Goal: Find specific page/section: Find specific page/section

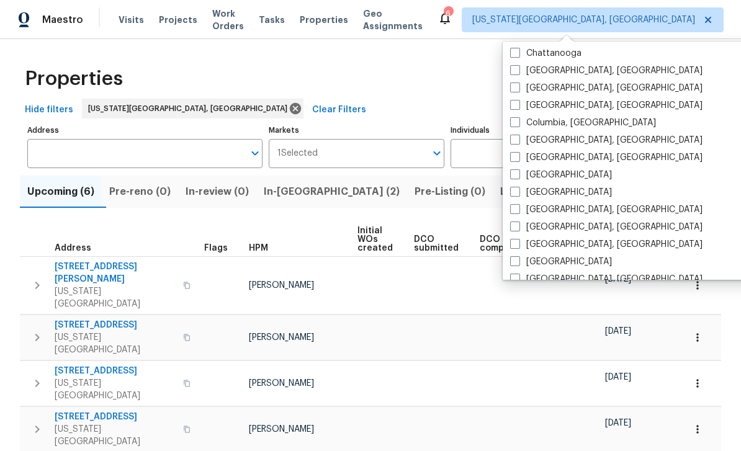
scroll to position [230, 0]
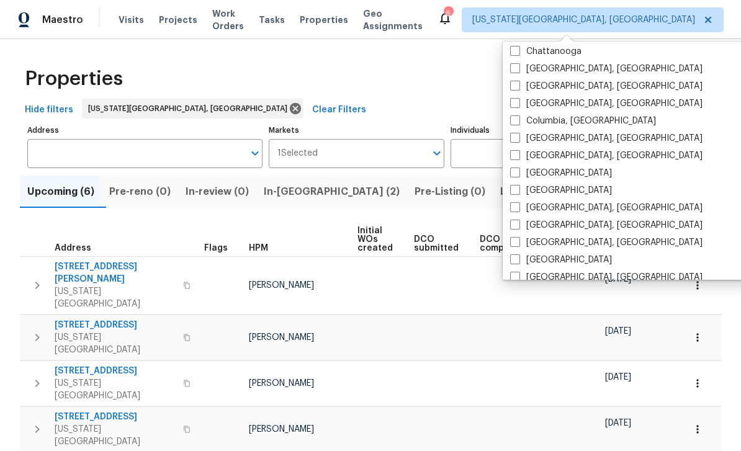
click at [518, 187] on span at bounding box center [515, 190] width 10 height 10
click at [518, 187] on input "[GEOGRAPHIC_DATA]" at bounding box center [514, 188] width 8 height 8
checkbox input "true"
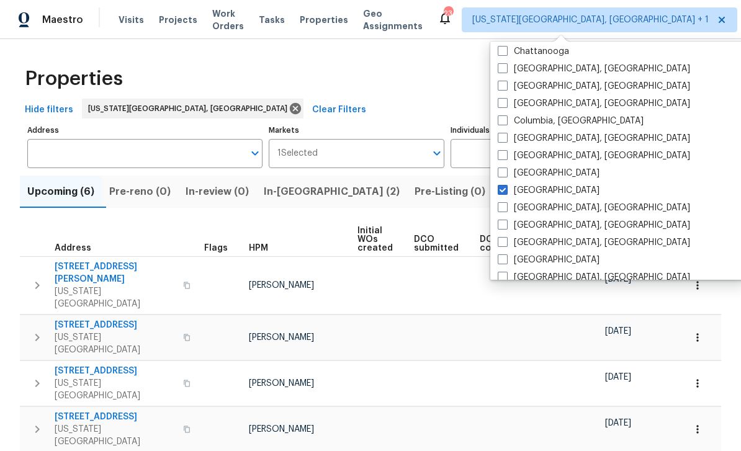
click at [434, 96] on div "Properties" at bounding box center [370, 79] width 701 height 40
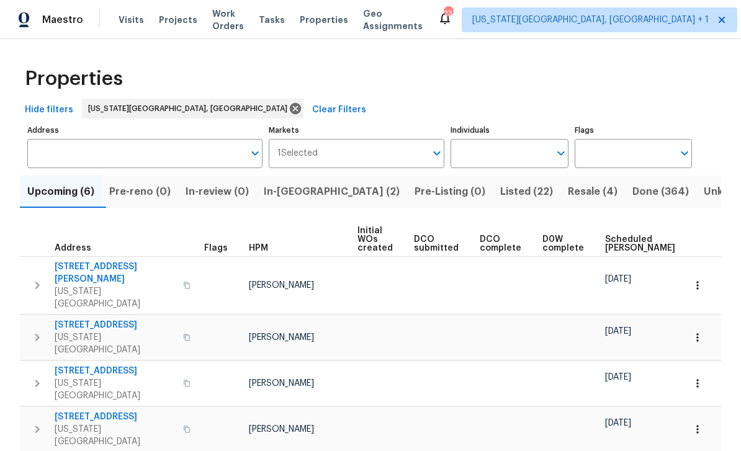
click at [434, 154] on icon "Open" at bounding box center [436, 153] width 15 height 15
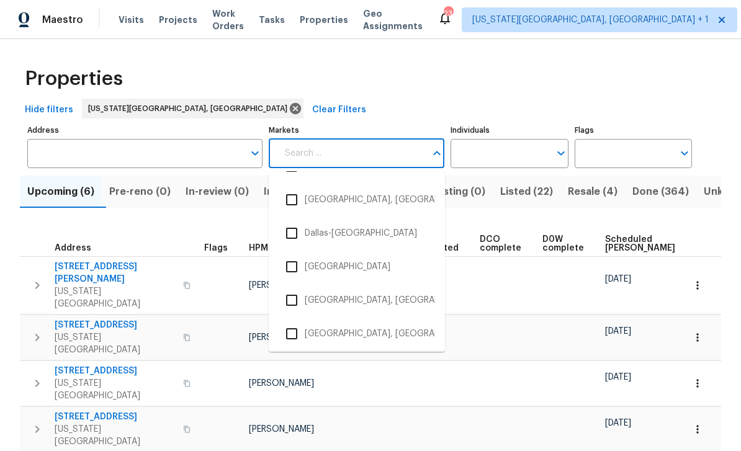
scroll to position [730, 0]
click at [288, 254] on input "checkbox" at bounding box center [292, 267] width 26 height 26
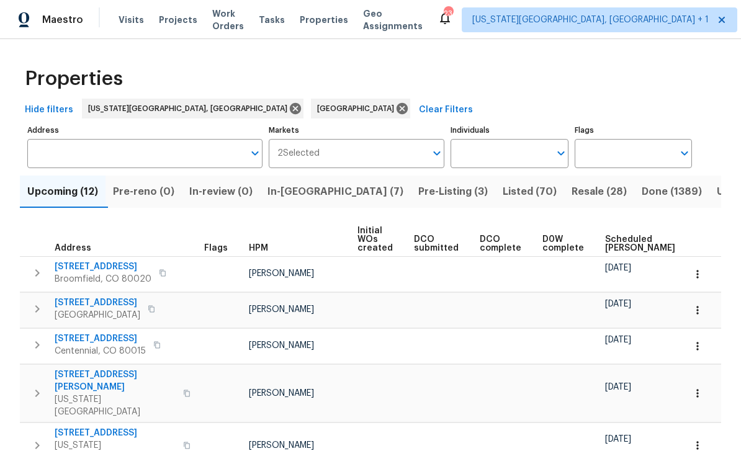
click at [495, 201] on button "Listed (70)" at bounding box center [529, 192] width 69 height 32
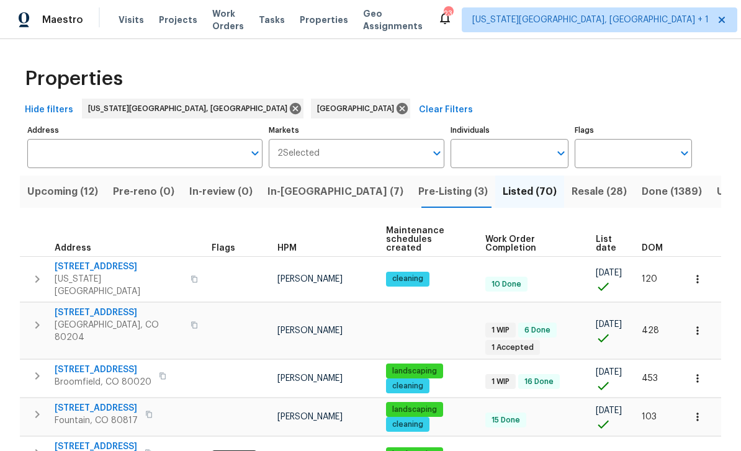
click at [65, 146] on input "Address" at bounding box center [135, 153] width 217 height 29
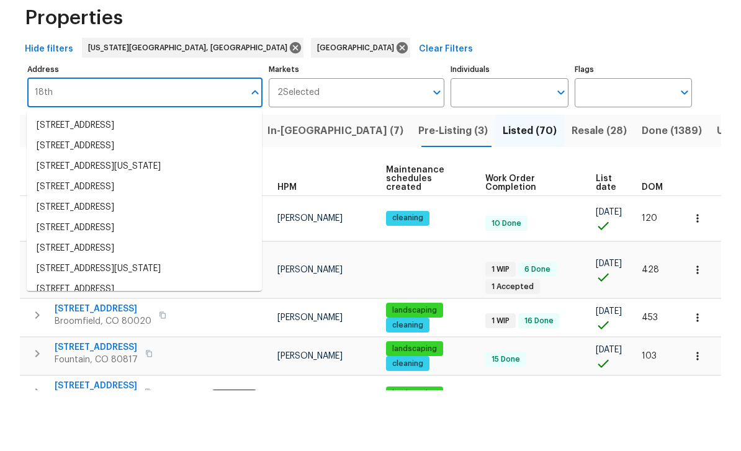
scroll to position [40, 0]
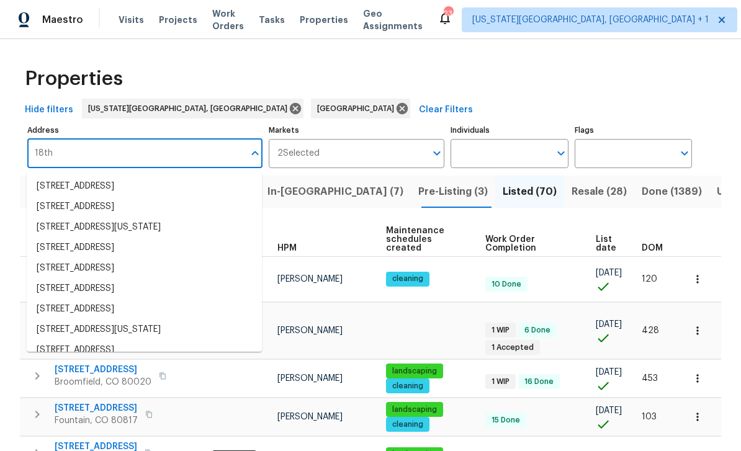
type input "18th"
click at [405, 139] on input "Markets" at bounding box center [373, 153] width 107 height 29
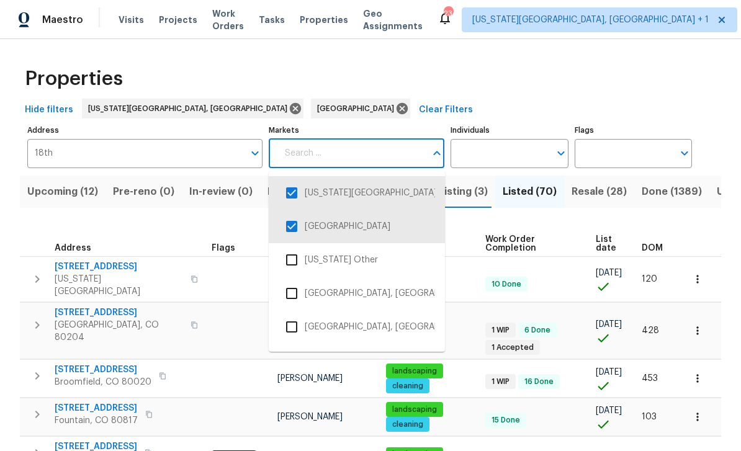
click at [524, 59] on div "Properties" at bounding box center [370, 79] width 701 height 40
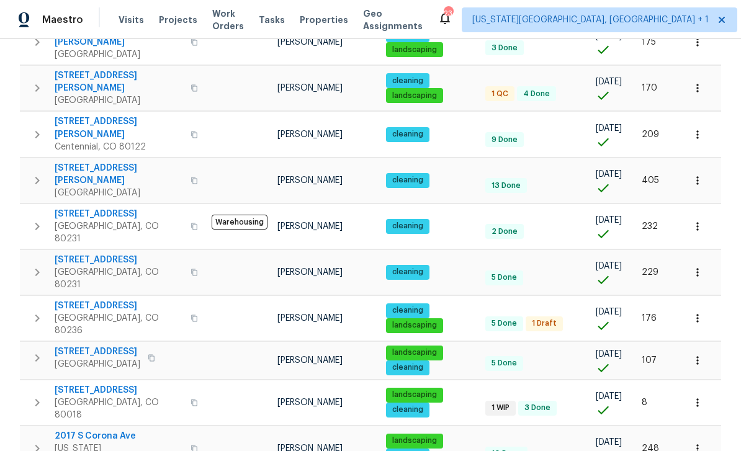
scroll to position [747, 0]
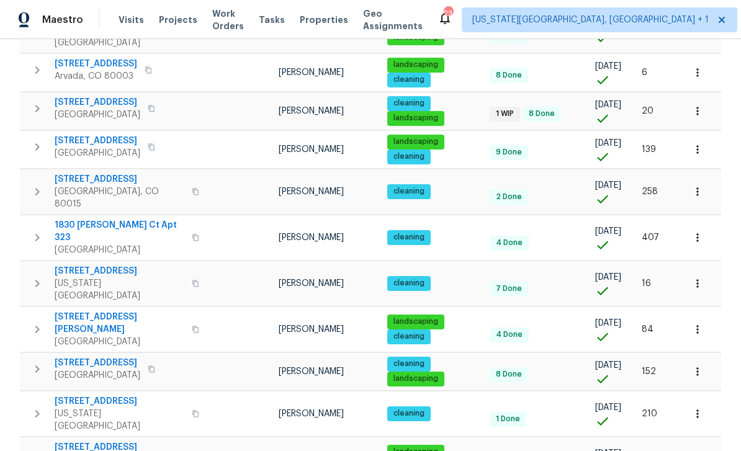
scroll to position [40, 0]
click at [713, 426] on body "Maestro Visits Projects Work Orders Tasks Properties Geo Assignments [GEOGRAPHI…" at bounding box center [370, 225] width 741 height 451
click at [689, 423] on li "100" at bounding box center [702, 417] width 58 height 37
type input "100"
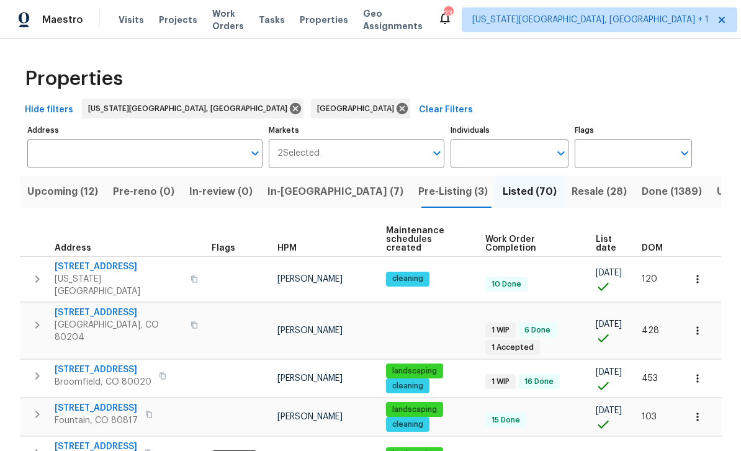
click at [190, 321] on icon "button" at bounding box center [193, 324] width 7 height 7
click at [86, 307] on span "[STREET_ADDRESS]" at bounding box center [119, 313] width 128 height 12
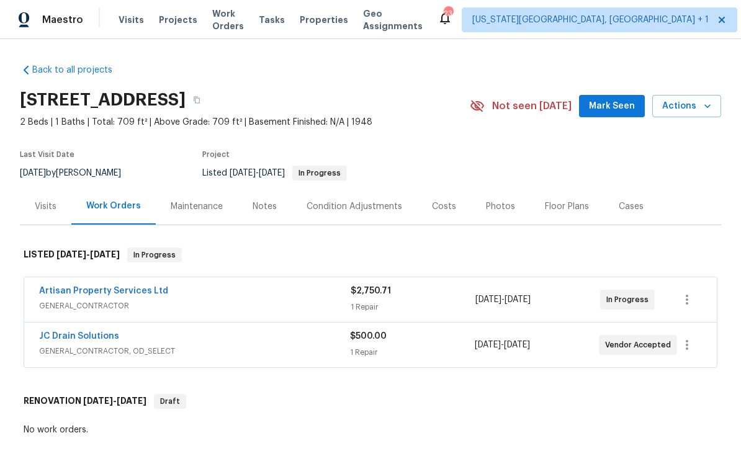
click at [500, 213] on div "Photos" at bounding box center [500, 206] width 59 height 37
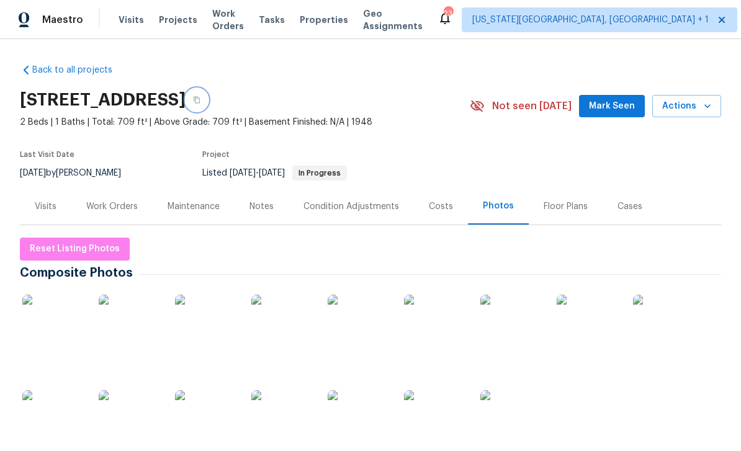
click at [208, 103] on button "button" at bounding box center [197, 100] width 22 height 22
